Goal: Task Accomplishment & Management: Manage account settings

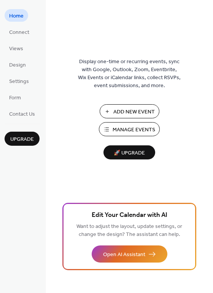
click at [146, 129] on span "Manage Events" at bounding box center [134, 130] width 43 height 8
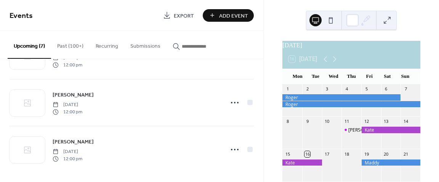
scroll to position [227, 0]
click at [336, 62] on icon at bounding box center [334, 59] width 3 height 6
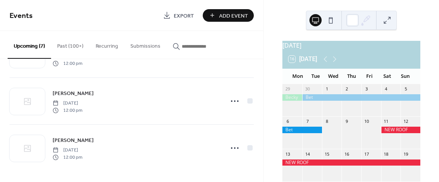
click at [336, 62] on icon at bounding box center [334, 59] width 3 height 6
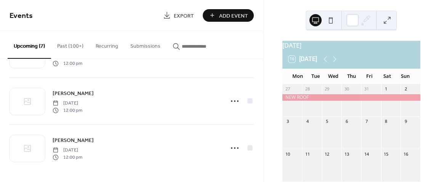
click at [328, 100] on div at bounding box center [351, 97] width 138 height 6
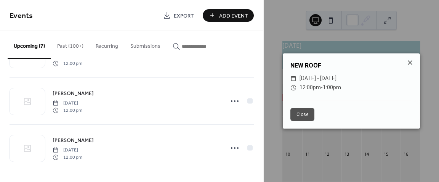
click at [411, 61] on icon at bounding box center [409, 62] width 9 height 9
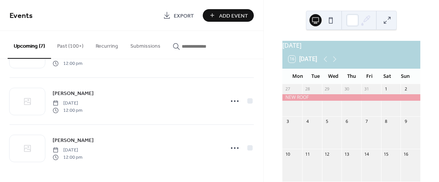
click at [333, 101] on div at bounding box center [351, 97] width 138 height 6
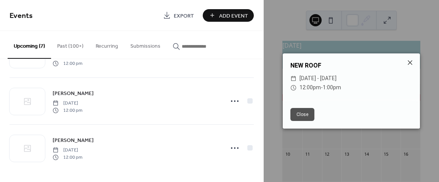
click at [314, 83] on span "12:00pm - 1:00pm" at bounding box center [321, 87] width 42 height 9
click at [318, 77] on span "[DATE] - [DATE]" at bounding box center [318, 78] width 37 height 9
click at [410, 60] on icon at bounding box center [409, 62] width 9 height 9
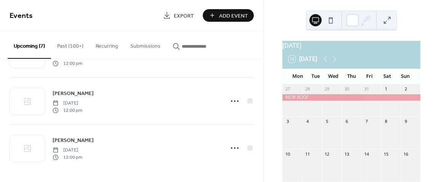
click at [337, 101] on div at bounding box center [351, 97] width 138 height 6
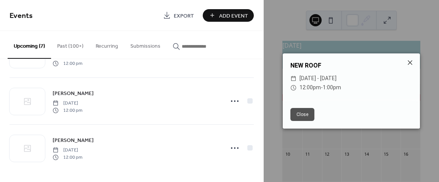
click at [330, 82] on span "[DATE] - [DATE]" at bounding box center [318, 78] width 37 height 9
click at [410, 63] on icon at bounding box center [410, 62] width 5 height 5
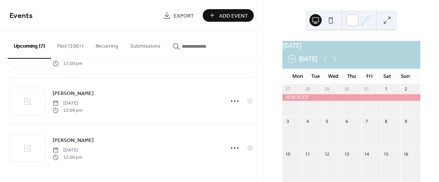
click at [203, 47] on input "button" at bounding box center [205, 46] width 46 height 8
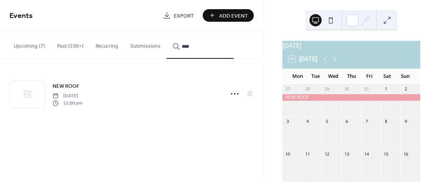
type input "****"
click at [233, 96] on icon at bounding box center [235, 94] width 12 height 12
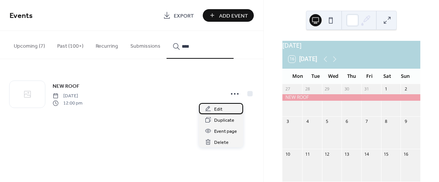
click at [217, 111] on span "Edit" at bounding box center [218, 109] width 8 height 8
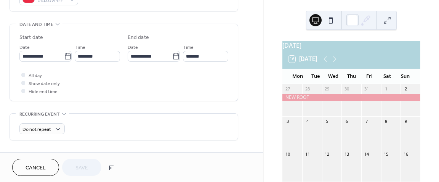
scroll to position [229, 0]
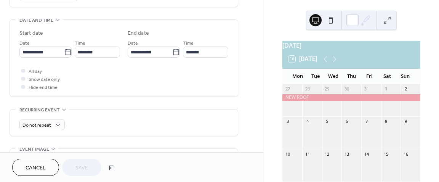
click at [173, 51] on icon at bounding box center [176, 52] width 8 height 8
click at [172, 51] on input "**********" at bounding box center [150, 51] width 45 height 11
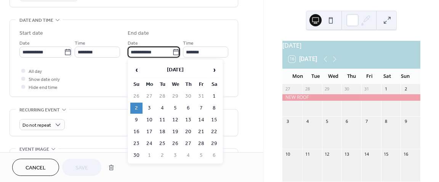
click at [139, 151] on td "30" at bounding box center [136, 155] width 12 height 11
type input "**********"
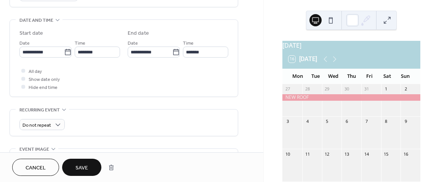
click at [79, 168] on span "Save" at bounding box center [81, 168] width 13 height 8
